Goal: Transaction & Acquisition: Purchase product/service

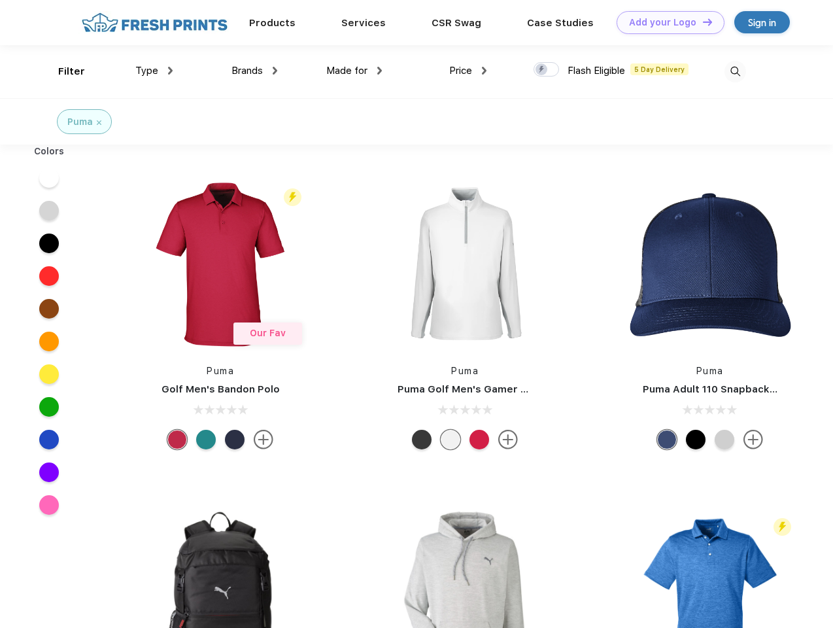
click at [666, 22] on link "Add your Logo Design Tool" at bounding box center [671, 22] width 108 height 23
click at [0, 0] on div "Design Tool" at bounding box center [0, 0] width 0 height 0
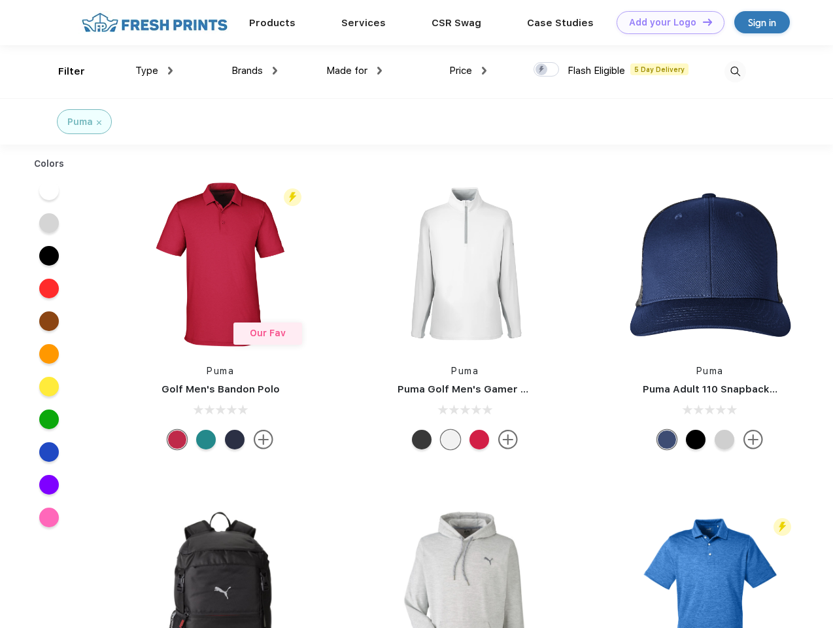
click at [702, 22] on link "Add your Logo Design Tool" at bounding box center [671, 22] width 108 height 23
click at [63, 71] on div "Filter" at bounding box center [71, 71] width 27 height 15
click at [154, 71] on span "Type" at bounding box center [146, 71] width 23 height 12
click at [254, 71] on span "Brands" at bounding box center [247, 71] width 31 height 12
click at [355, 71] on span "Made for" at bounding box center [346, 71] width 41 height 12
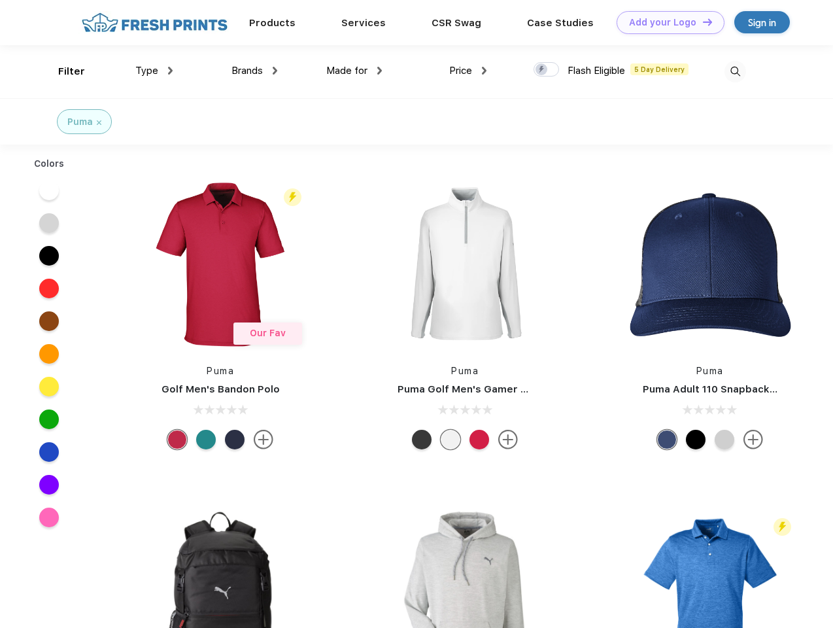
click at [468, 71] on span "Price" at bounding box center [460, 71] width 23 height 12
click at [547, 70] on div at bounding box center [547, 69] width 26 height 14
click at [542, 70] on input "checkbox" at bounding box center [538, 65] width 9 height 9
click at [735, 71] on img at bounding box center [736, 72] width 22 height 22
